Goal: Information Seeking & Learning: Learn about a topic

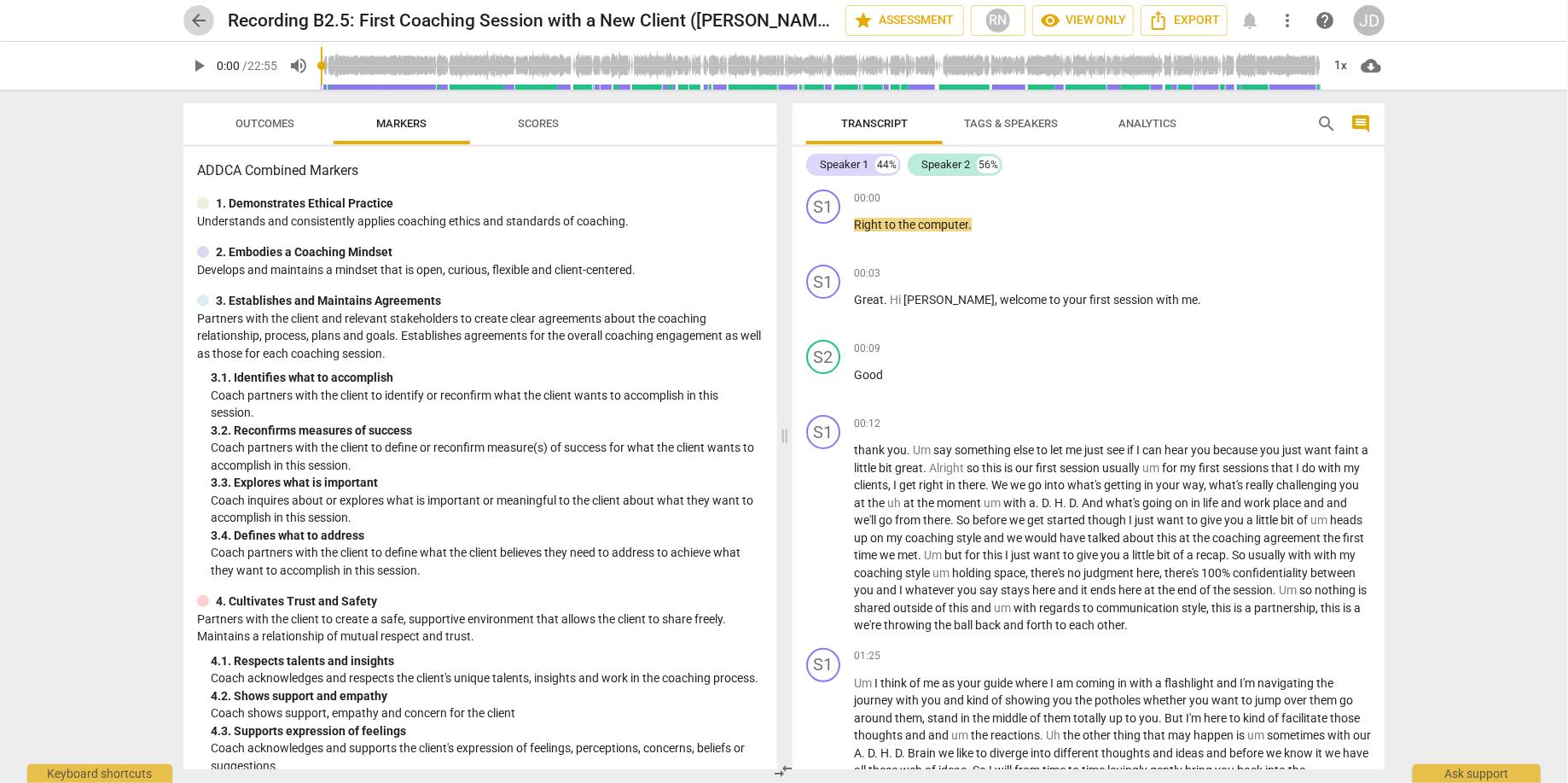
click at [195, 22] on span "arrow_back" at bounding box center [199, 20] width 20 height 20
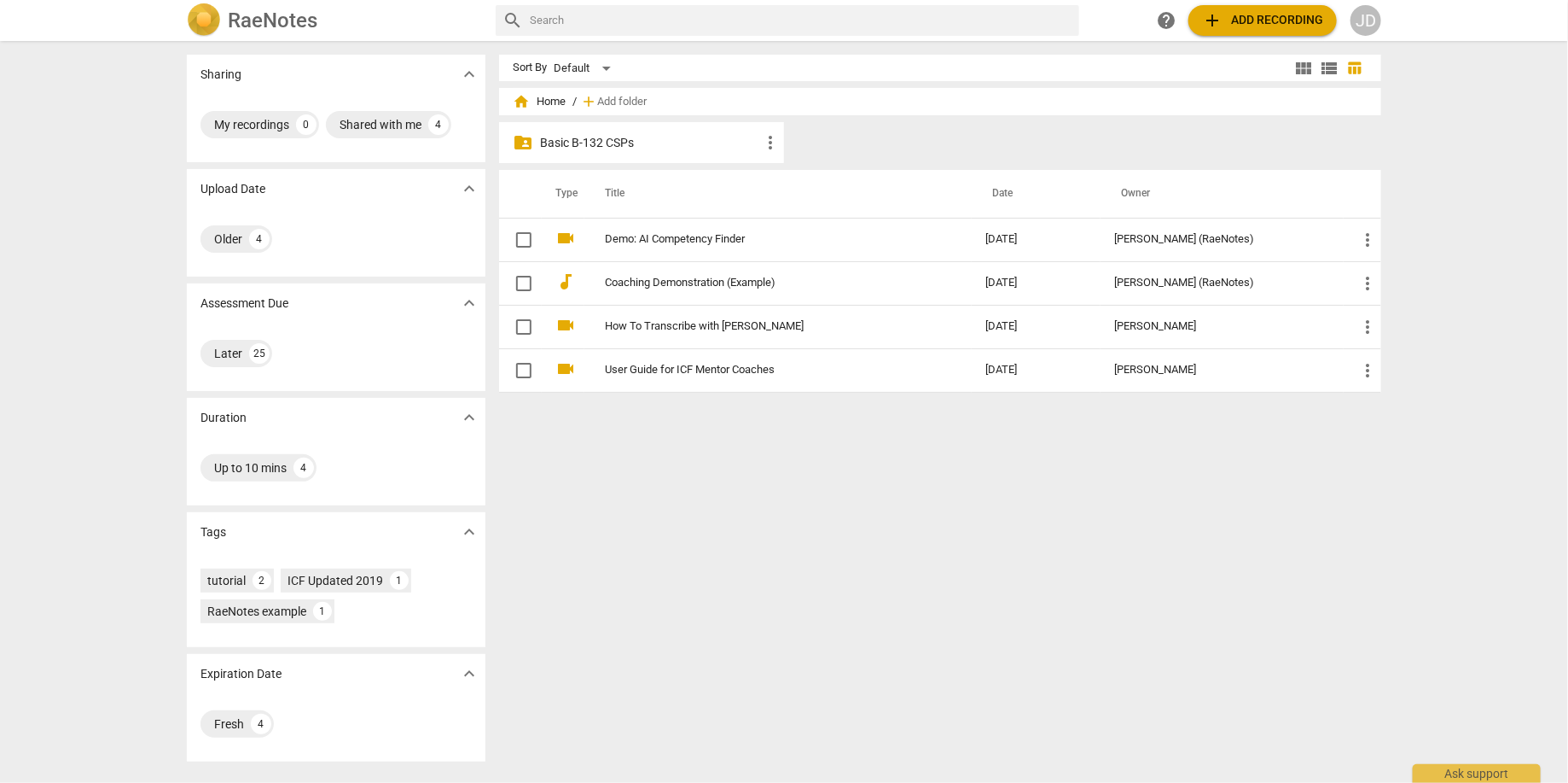
click at [600, 146] on p "Basic B-132 CSPs" at bounding box center [650, 142] width 220 height 18
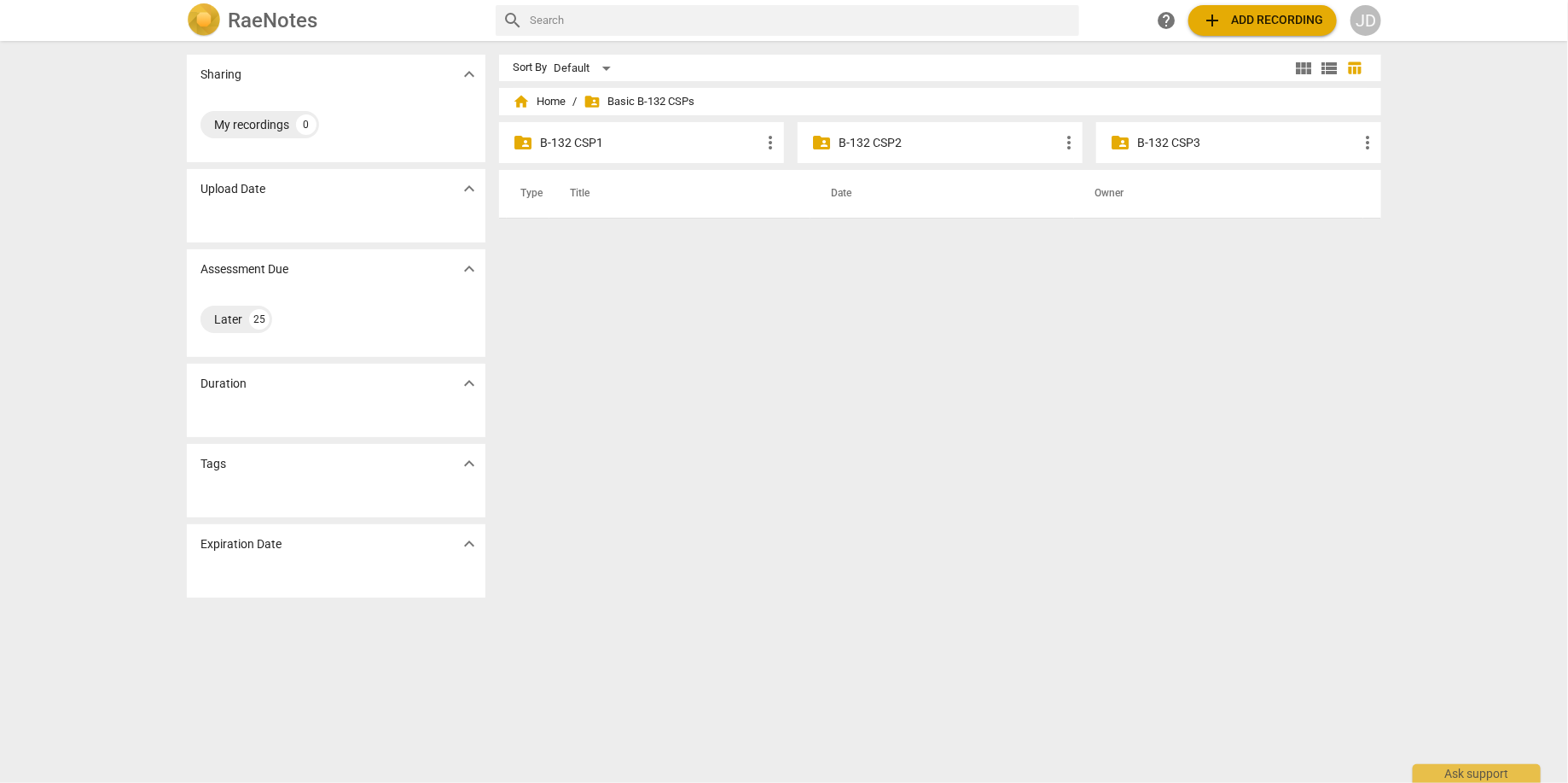
click at [626, 134] on p "B-132 CSP1" at bounding box center [650, 142] width 220 height 18
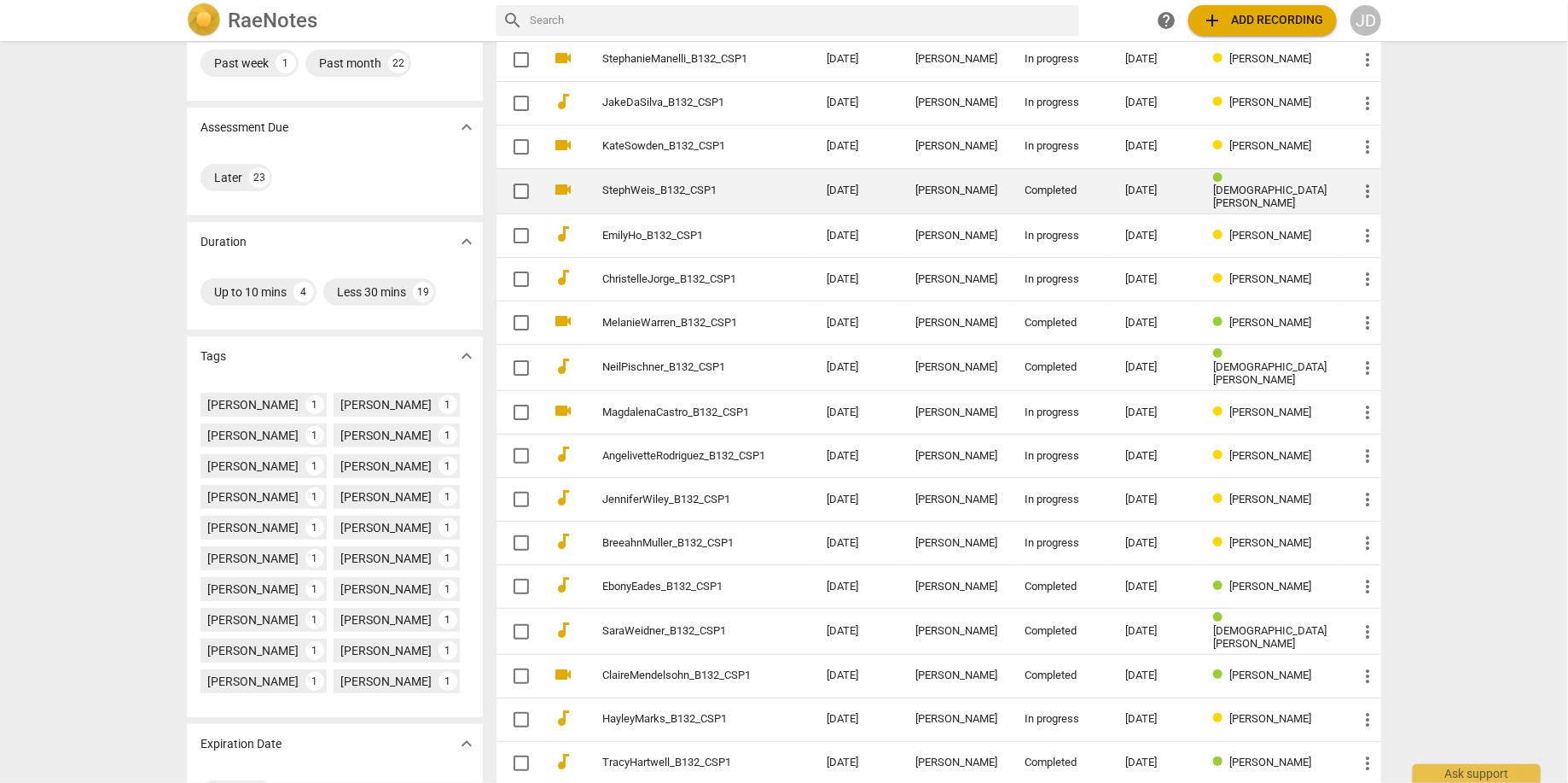
scroll to position [246, 0]
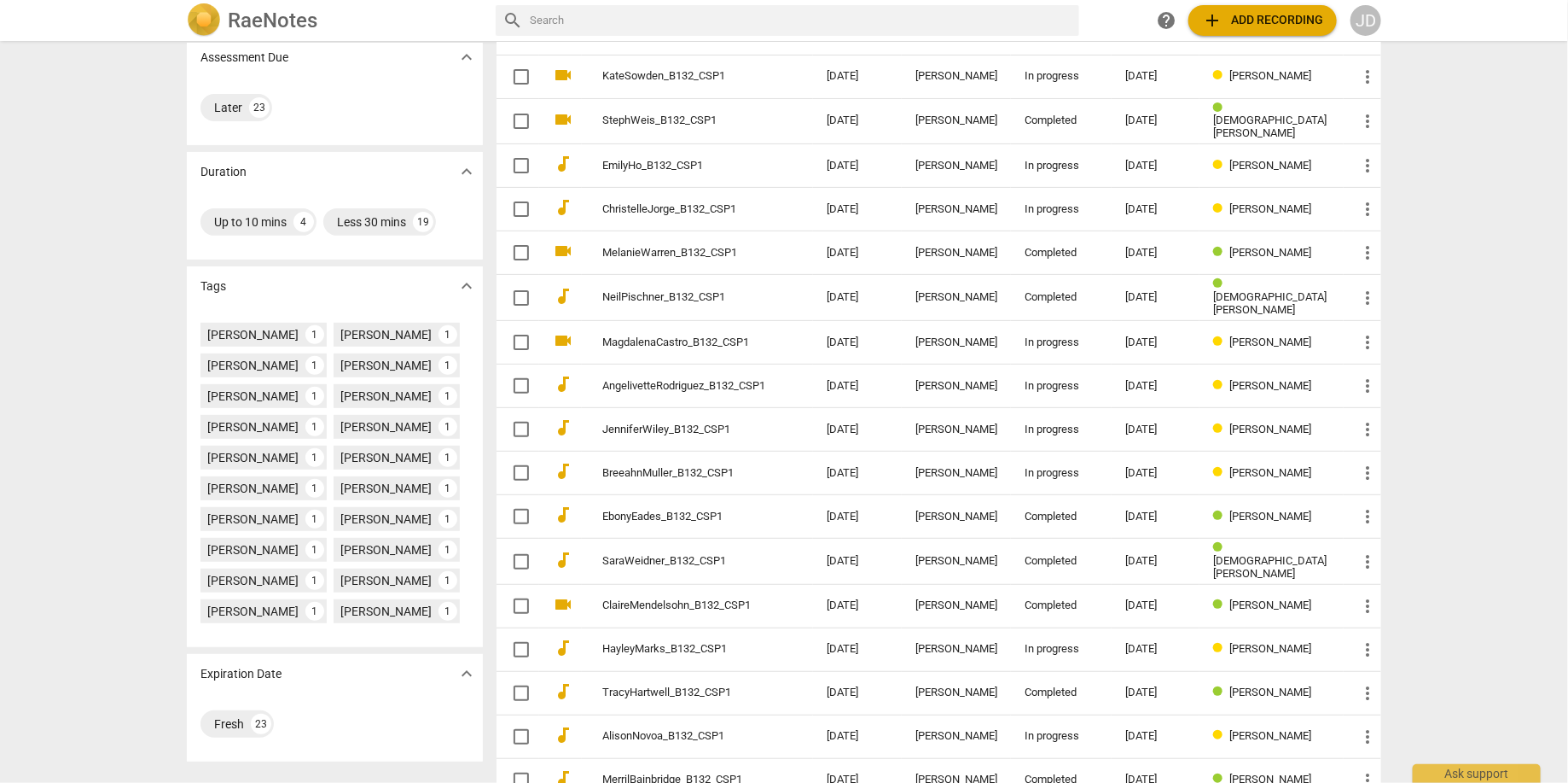
click at [107, 456] on div "Sharing expand_more My recordings 1 Shared with me 9 Upload Date expand_more Pa…" at bounding box center [784, 412] width 1568 height 740
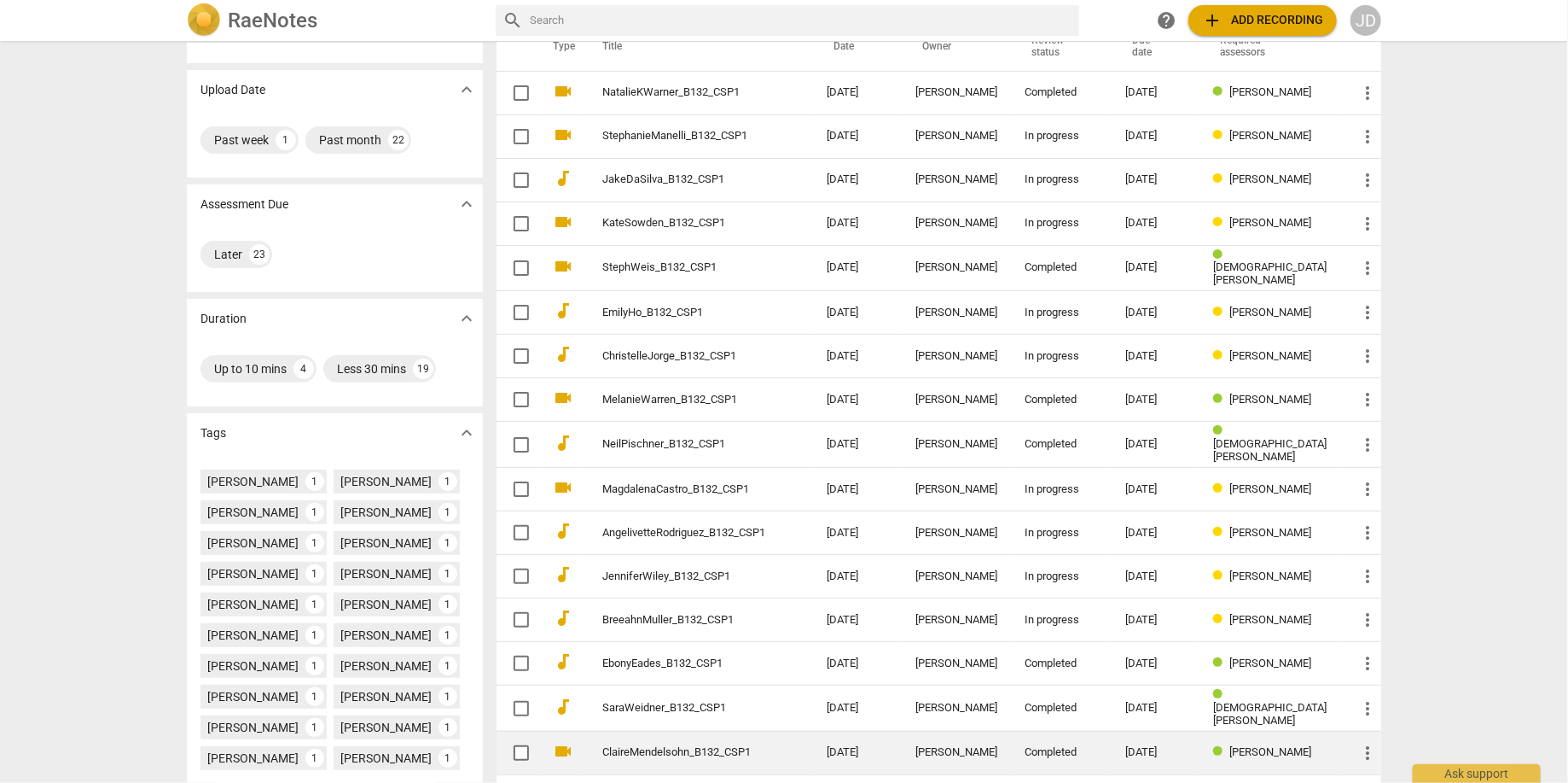
scroll to position [0, 0]
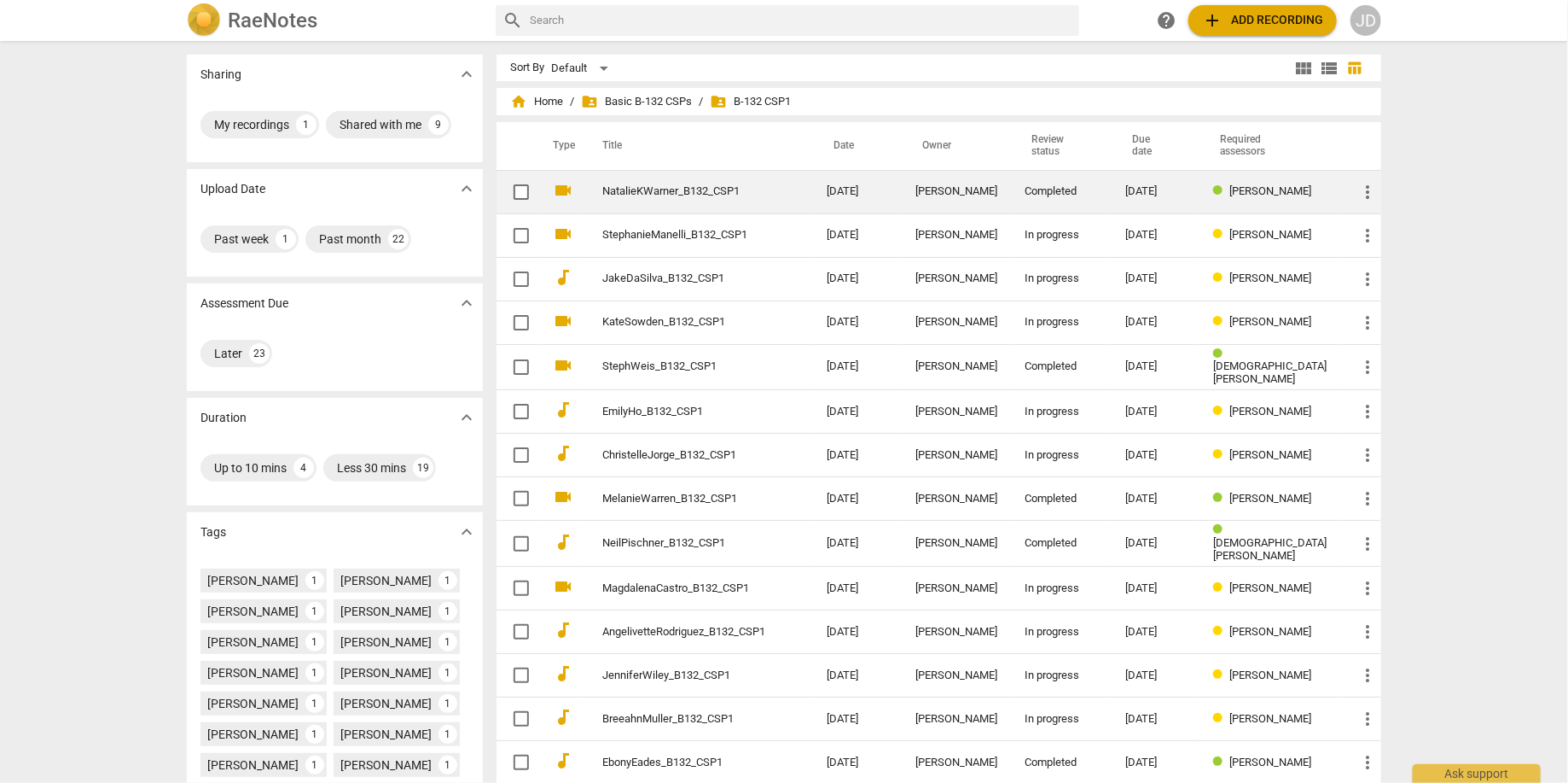
click at [771, 197] on td "NatalieKWarner_B132_CSP1" at bounding box center [698, 191] width 231 height 43
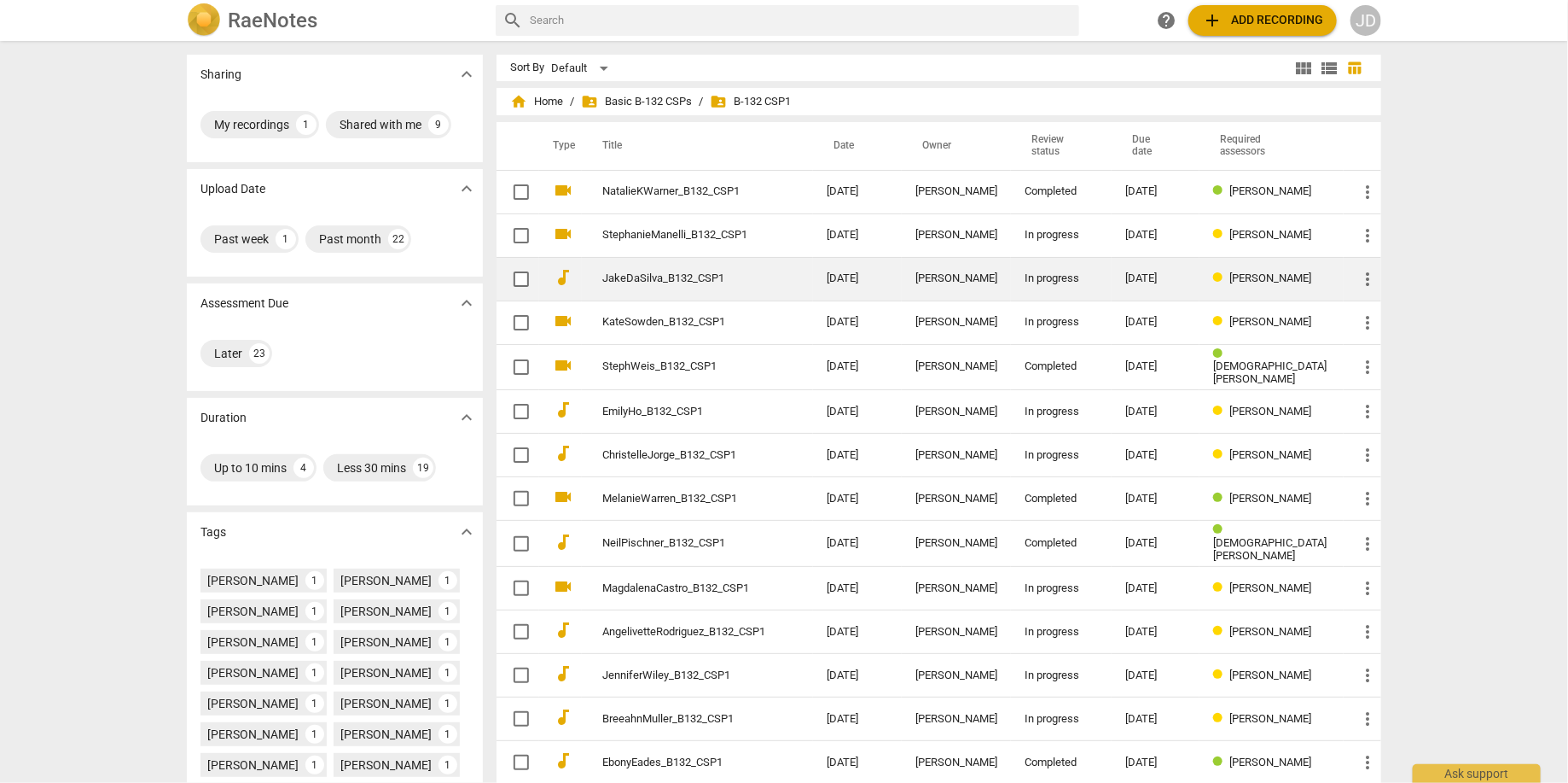
click at [666, 288] on td "JakeDaSilva_B132_CSP1" at bounding box center [698, 278] width 231 height 43
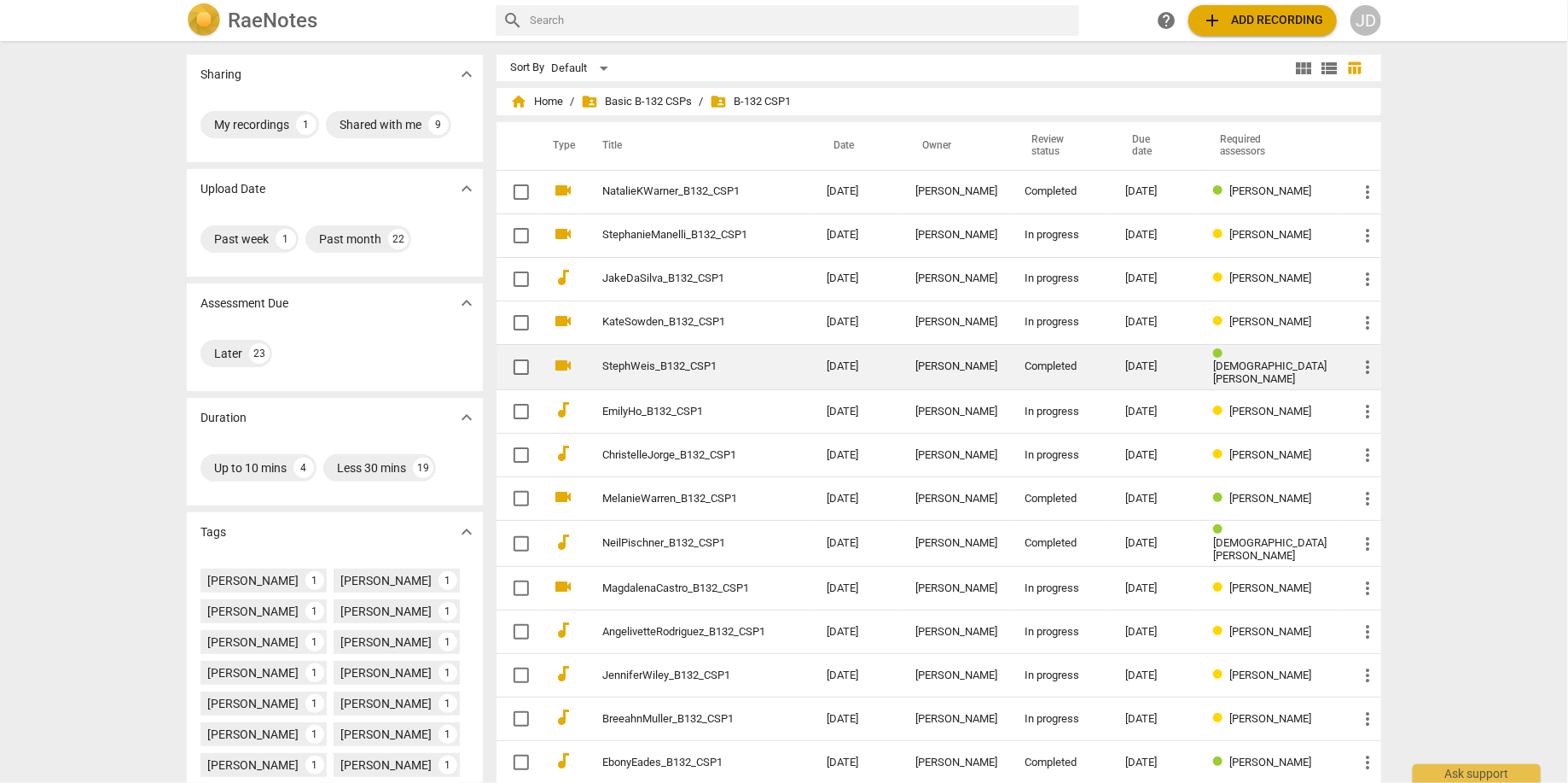
click at [765, 361] on link "StephWeis_B132_CSP1" at bounding box center [684, 367] width 163 height 13
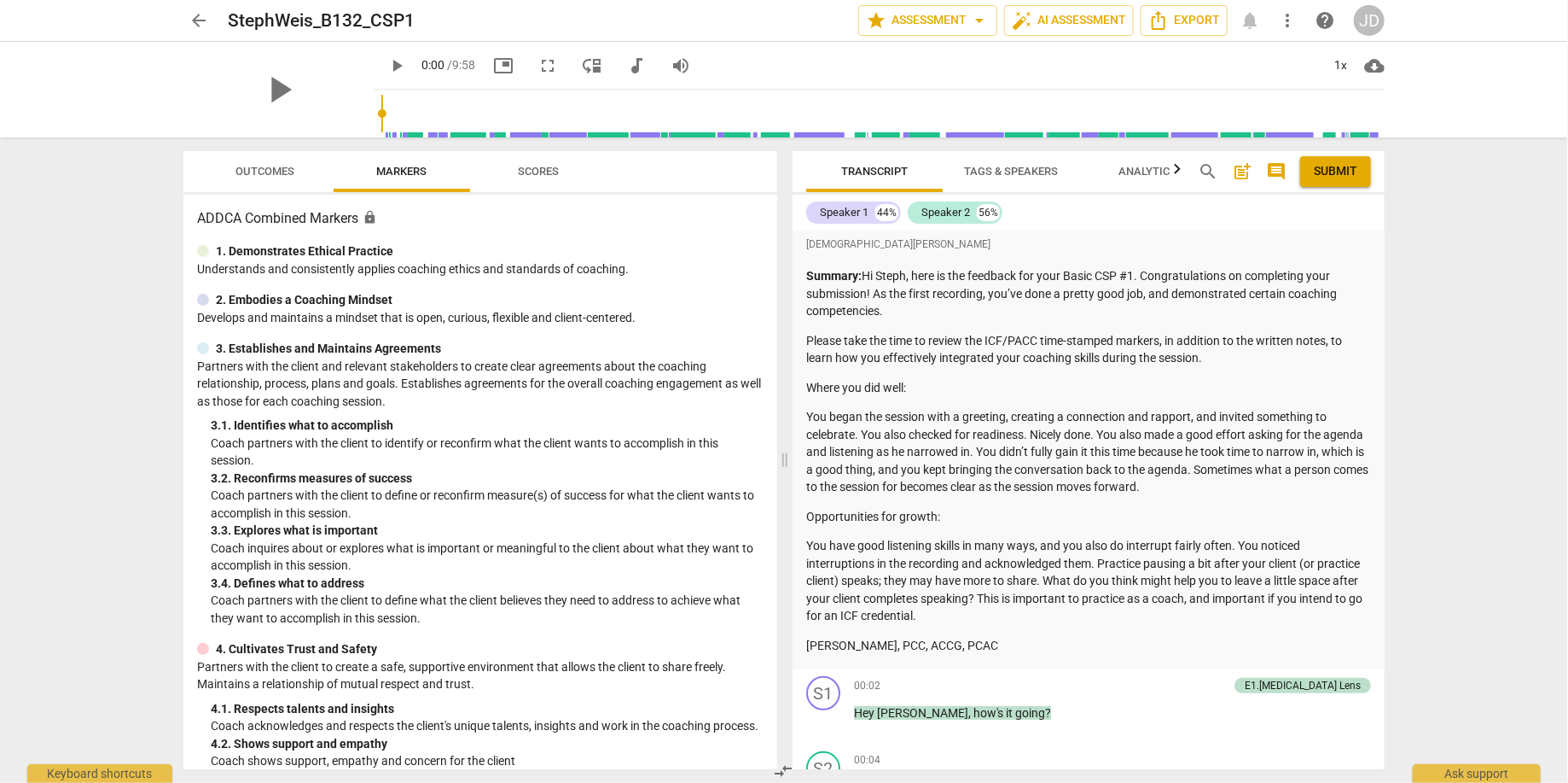
click at [199, 18] on span "arrow_back" at bounding box center [199, 20] width 20 height 20
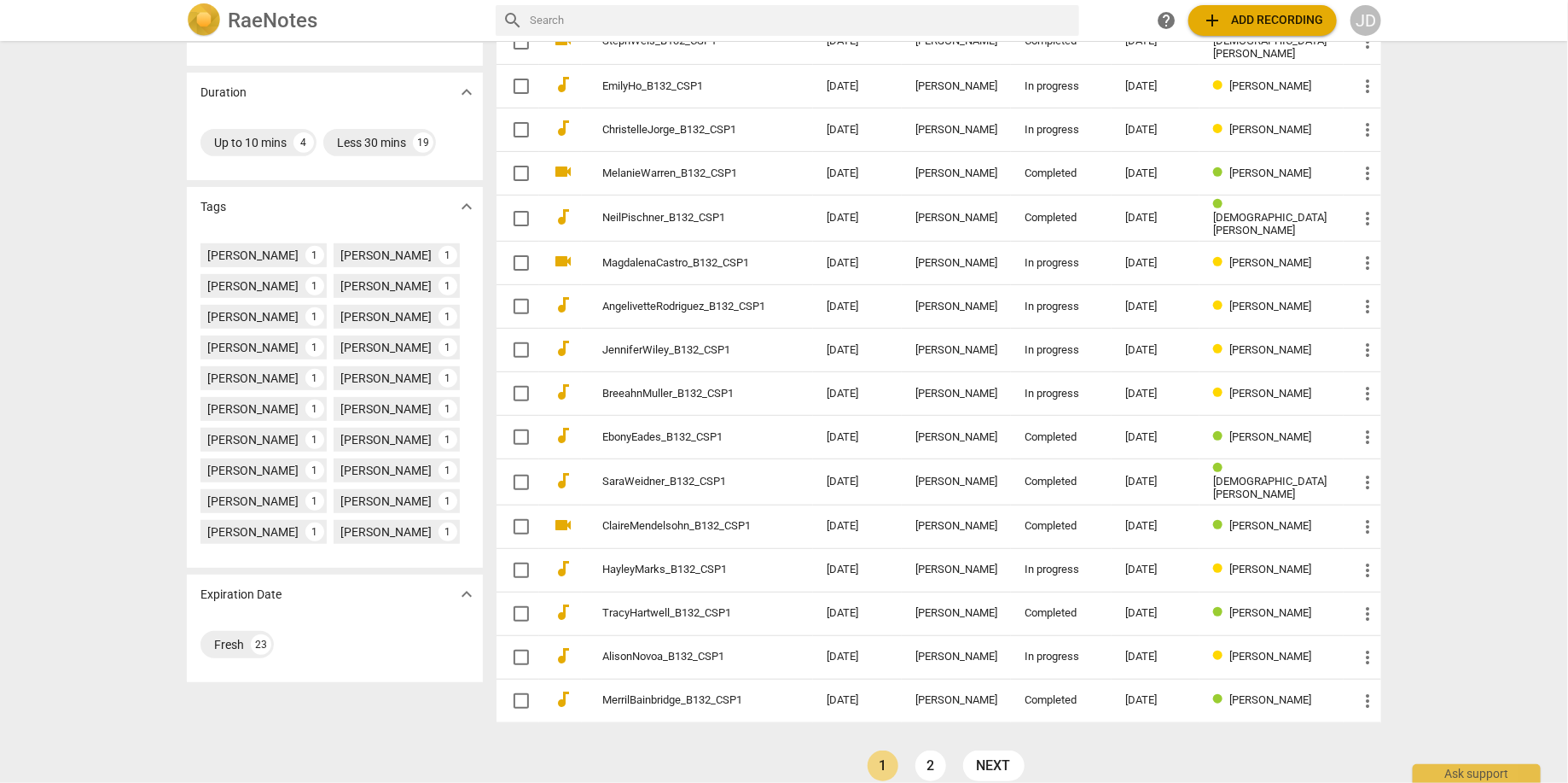
scroll to position [337, 0]
